Goal: Check status: Check status

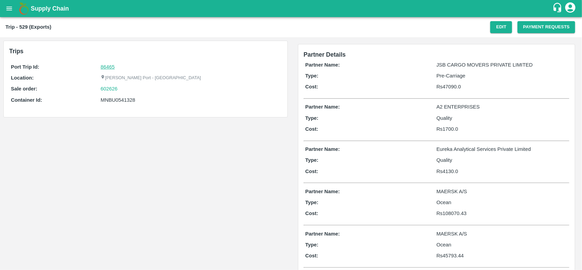
click at [111, 68] on link "86465" at bounding box center [108, 66] width 14 height 5
click at [119, 86] on div "602626" at bounding box center [190, 89] width 179 height 8
copy link
click at [119, 86] on div "602626" at bounding box center [190, 89] width 179 height 8
copy link "602626"
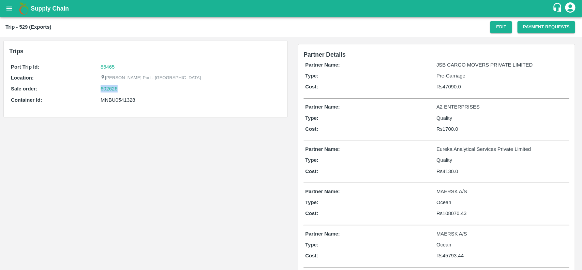
click at [119, 86] on div "602626" at bounding box center [190, 89] width 179 height 8
drag, startPoint x: 119, startPoint y: 86, endPoint x: 108, endPoint y: 87, distance: 11.6
click at [108, 87] on div "602626" at bounding box center [190, 89] width 179 height 8
click at [108, 87] on link "602626" at bounding box center [109, 89] width 17 height 8
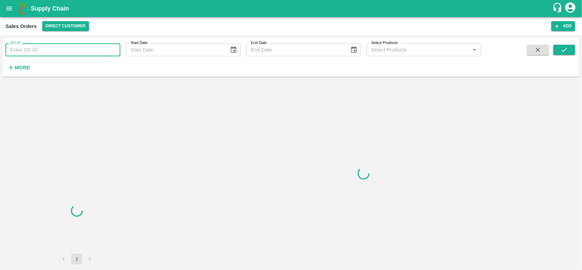
click at [55, 51] on input "SO ID" at bounding box center [62, 49] width 115 height 13
paste input "602626"
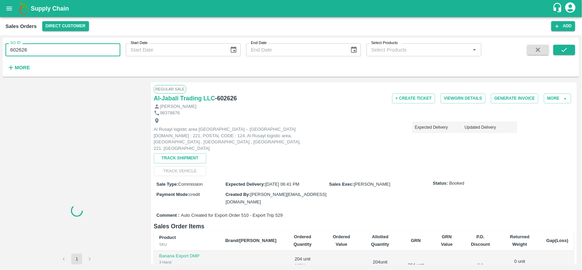
click at [55, 51] on input "602626" at bounding box center [62, 49] width 115 height 13
type input "602626"
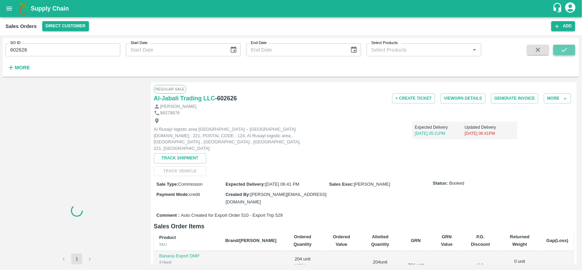
click at [561, 49] on icon "submit" at bounding box center [565, 50] width 8 height 8
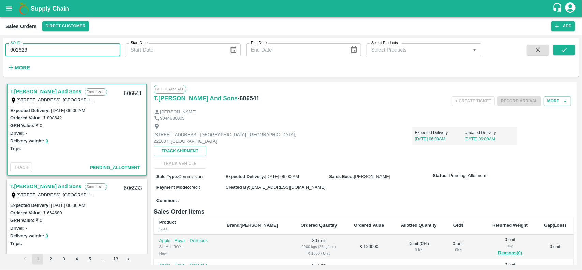
click at [83, 55] on input "602626" at bounding box center [62, 49] width 115 height 13
type input "602626"
paste input "text"
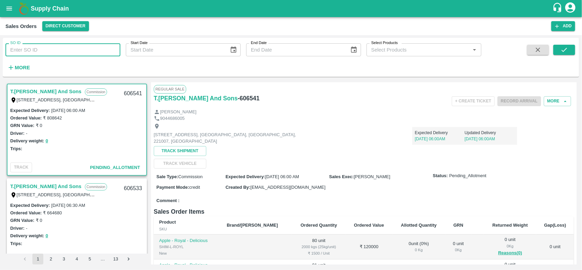
type input "602626"
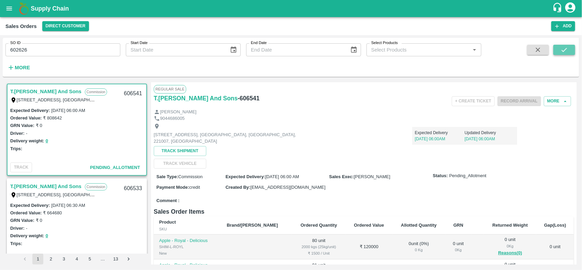
click at [561, 51] on icon "submit" at bounding box center [565, 50] width 8 height 8
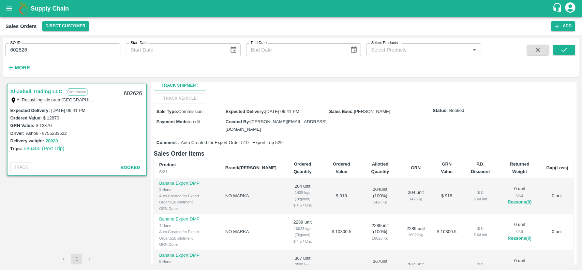
scroll to position [11, 0]
